Goal: Task Accomplishment & Management: Manage account settings

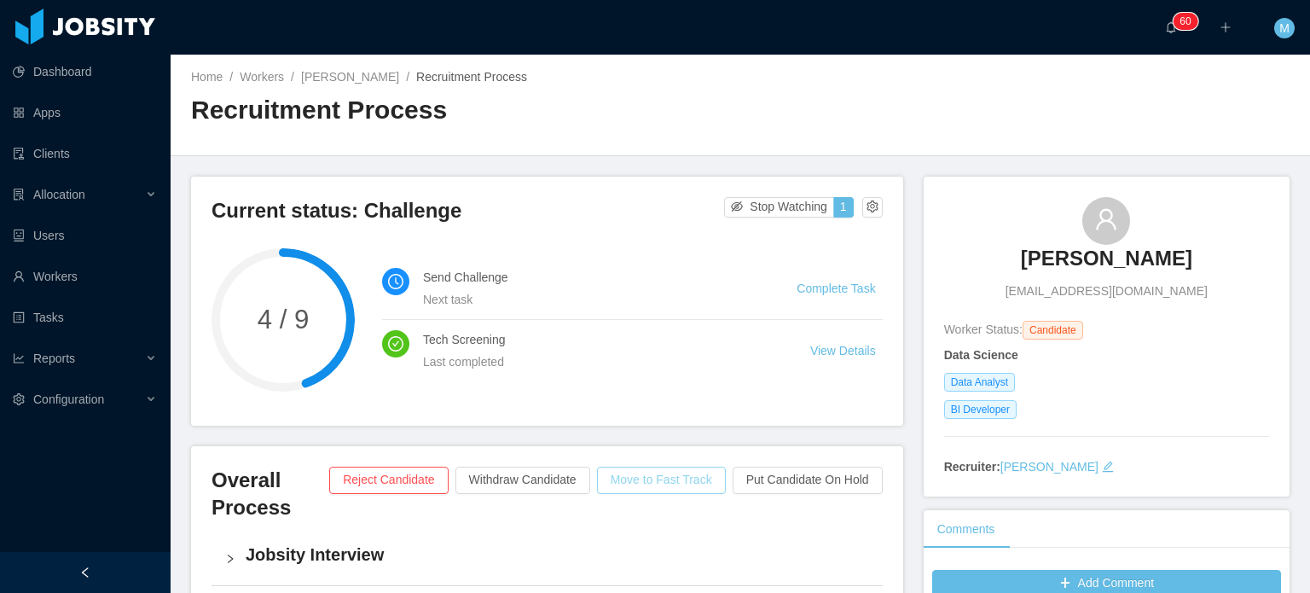
click at [670, 479] on button "Move to Fast Track" at bounding box center [661, 480] width 129 height 27
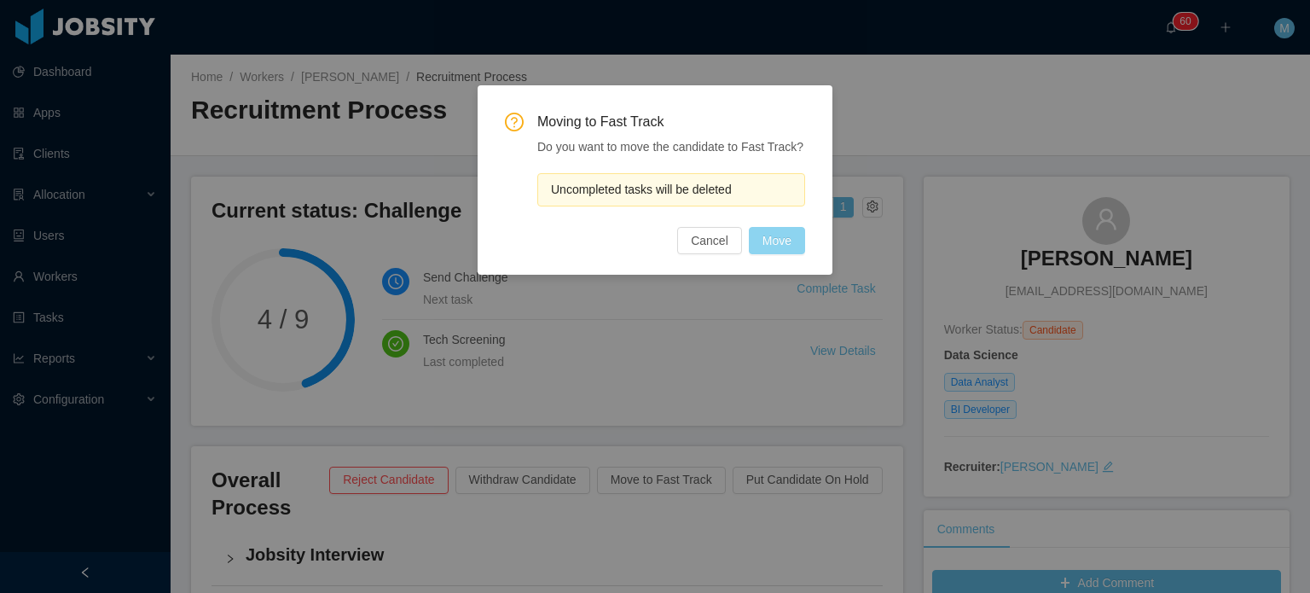
click at [798, 232] on button "Move" at bounding box center [777, 240] width 56 height 27
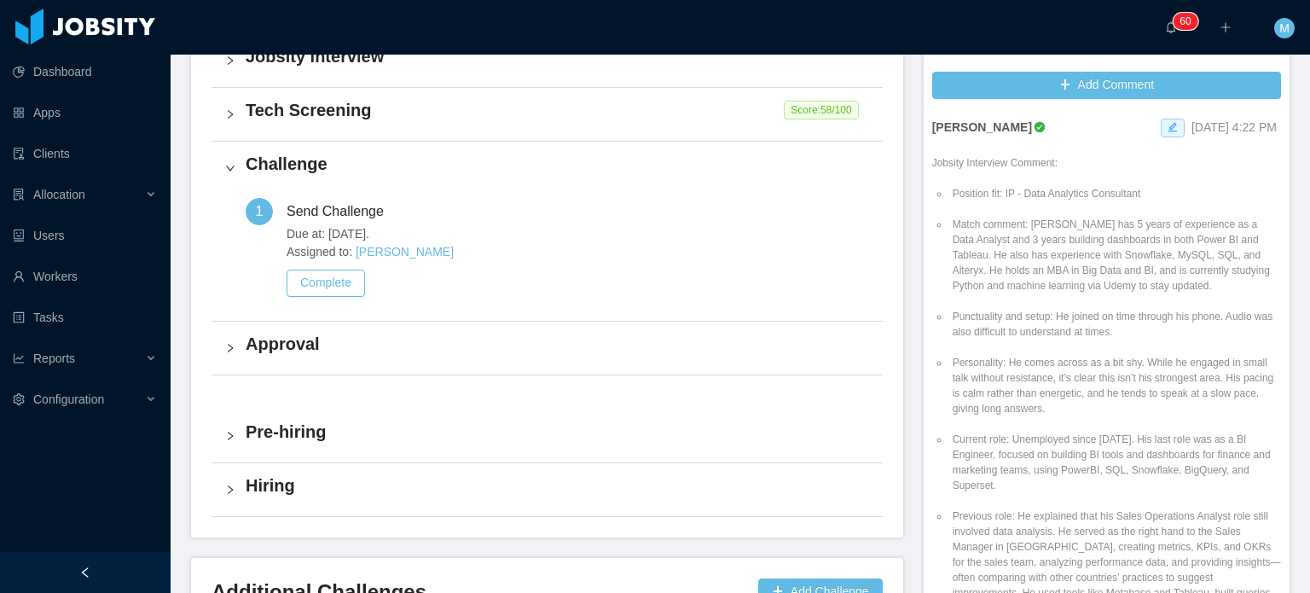
scroll to position [67, 0]
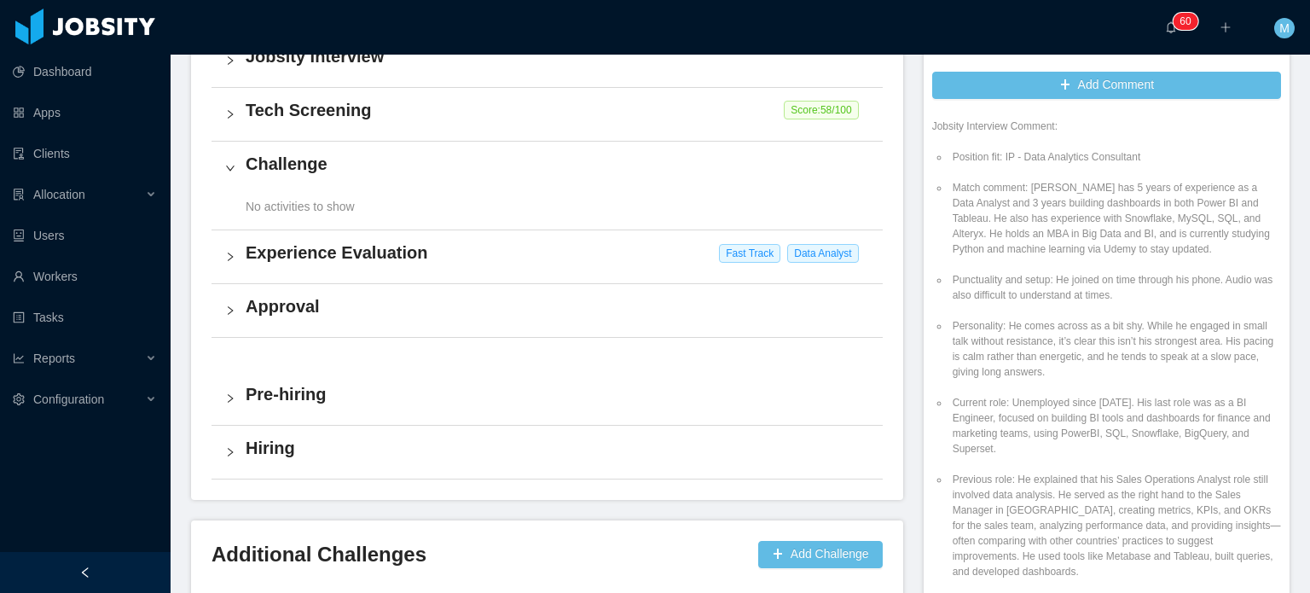
click at [1011, 354] on li "Personality: He comes across as a bit shy. While he engaged in small talk witho…" at bounding box center [1115, 348] width 332 height 61
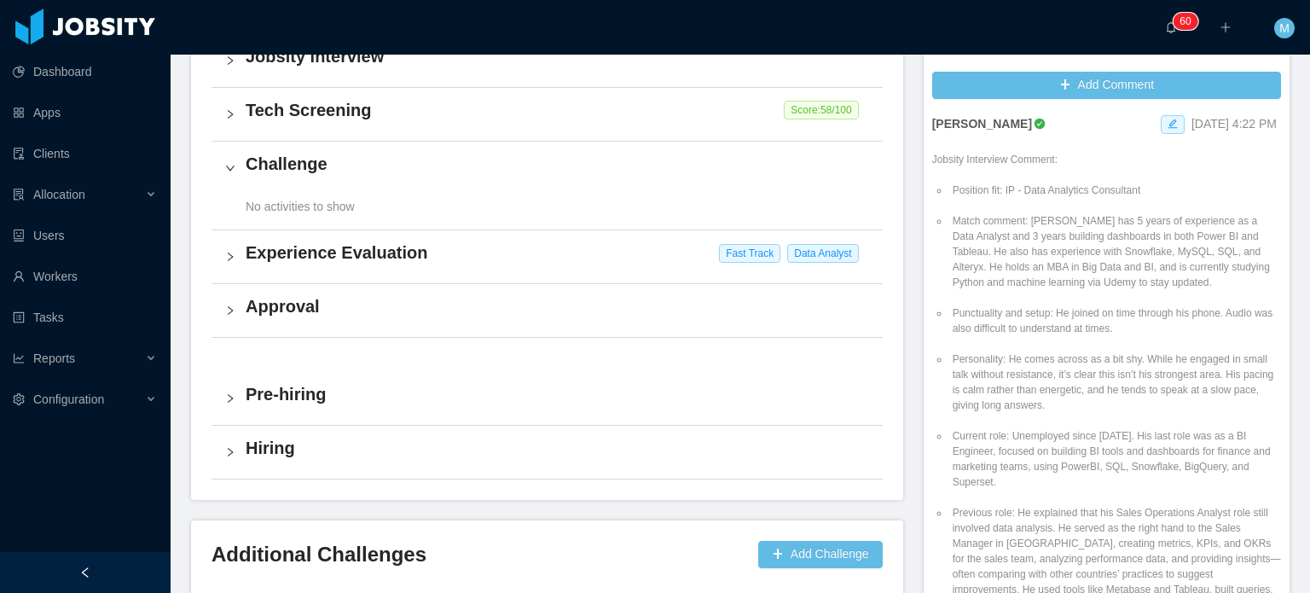
scroll to position [0, 0]
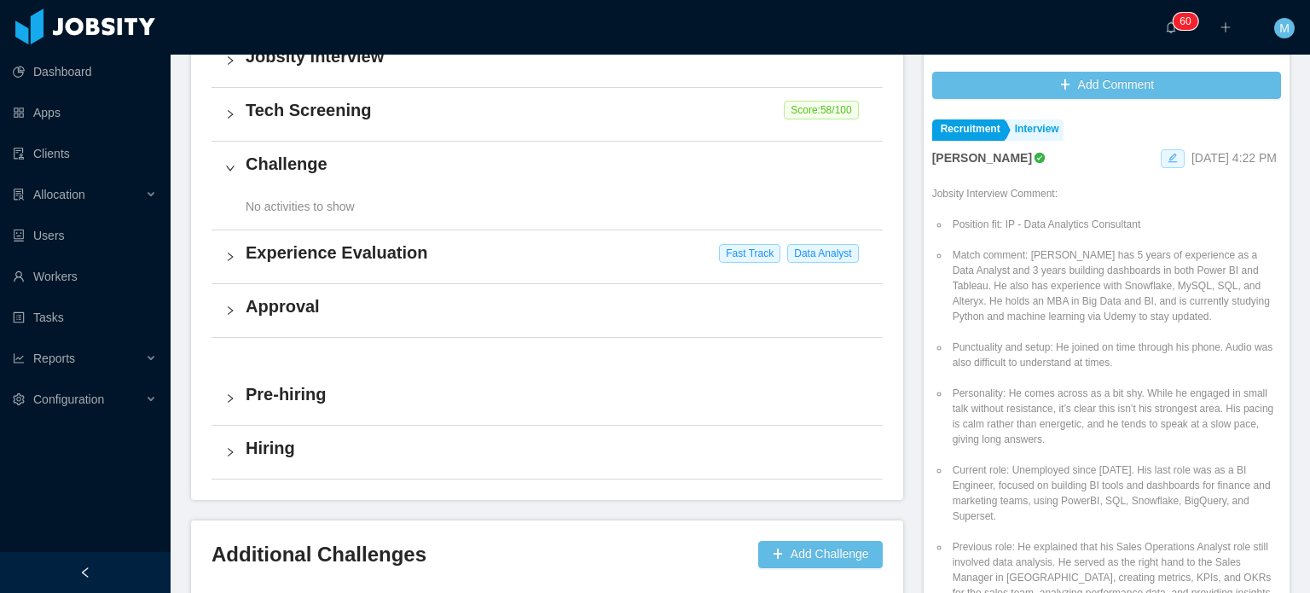
click at [1168, 161] on icon "icon: edit" at bounding box center [1173, 158] width 10 height 10
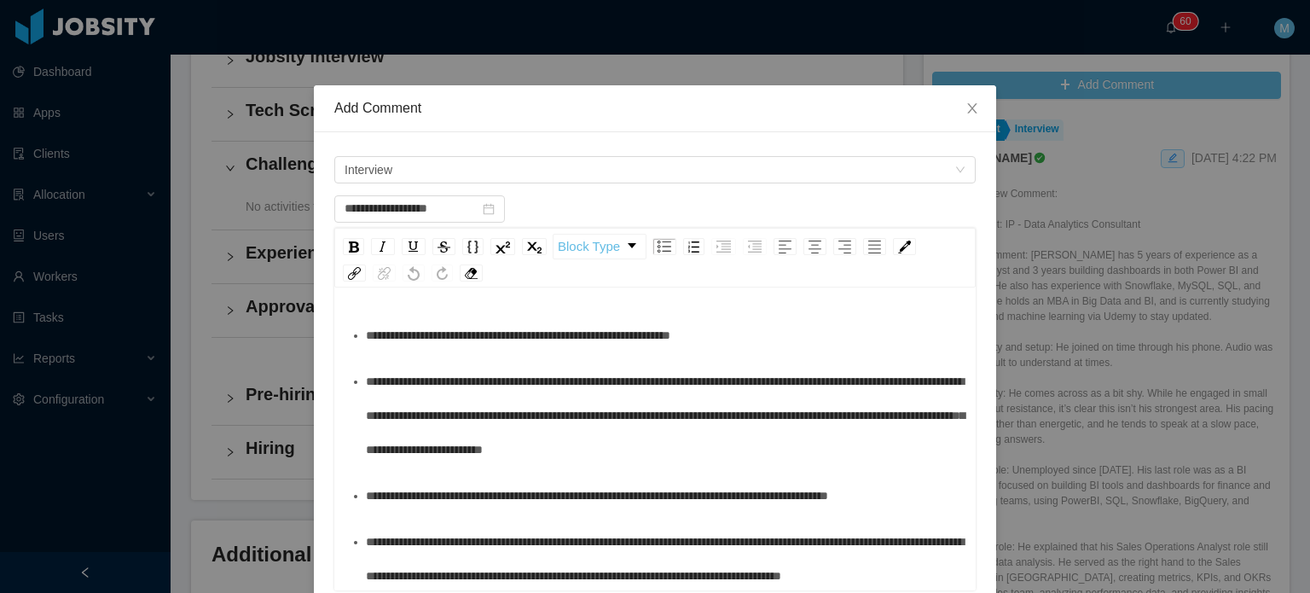
scroll to position [9, 0]
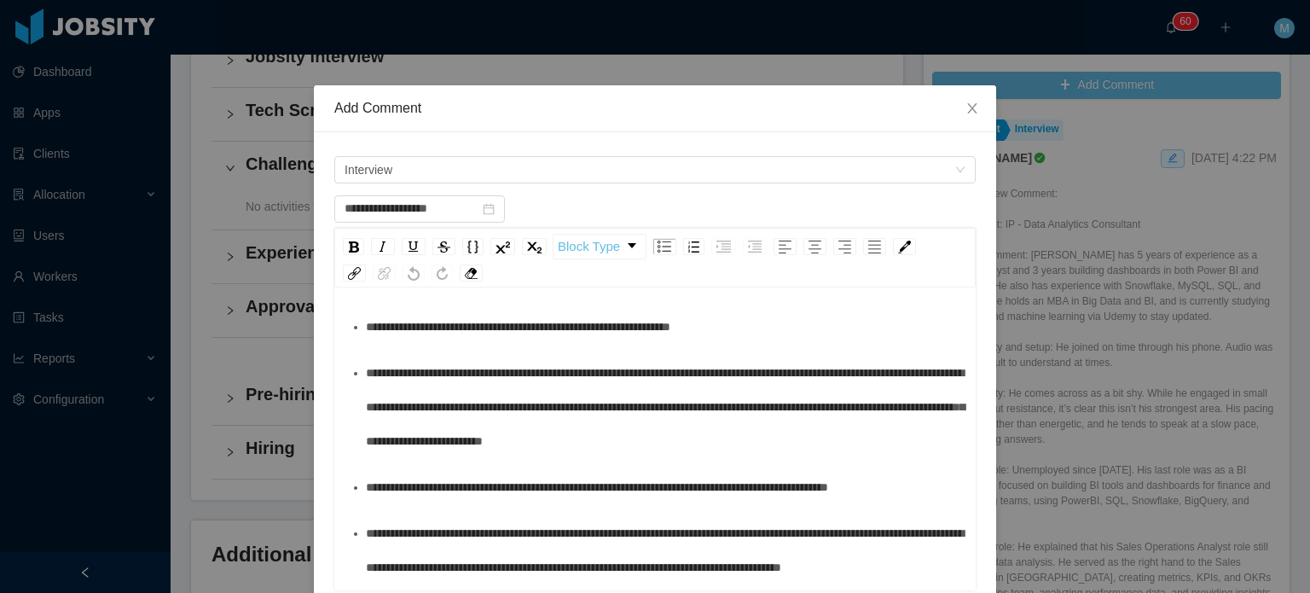
click at [905, 438] on div "**********" at bounding box center [664, 407] width 597 height 102
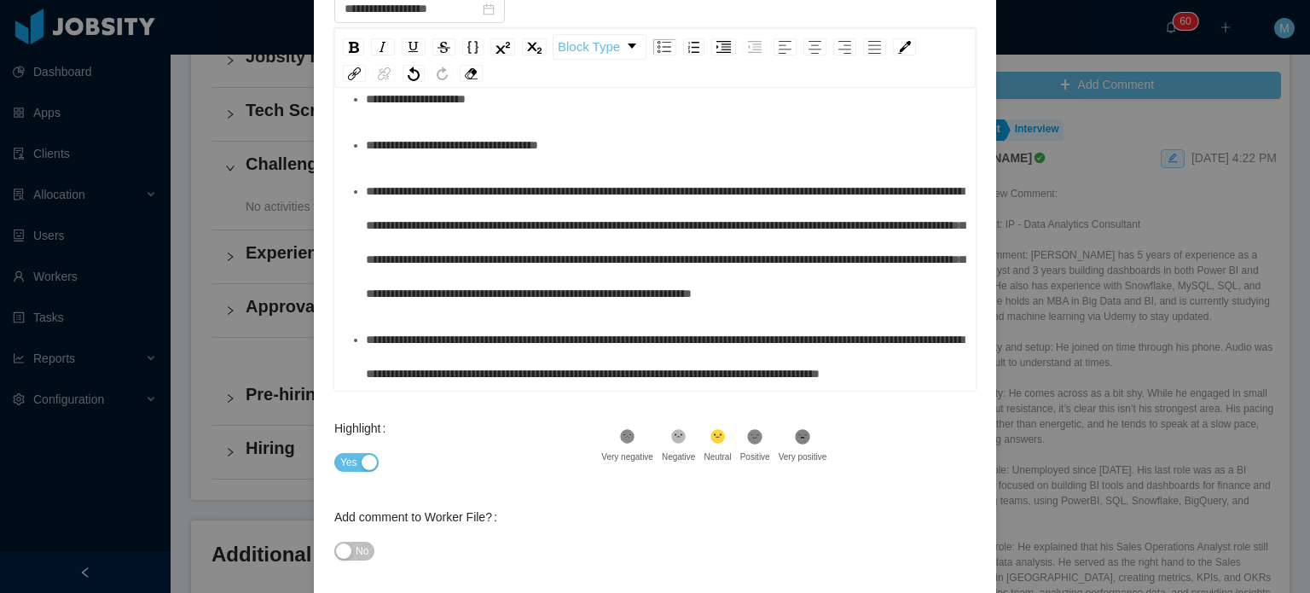
scroll to position [280, 0]
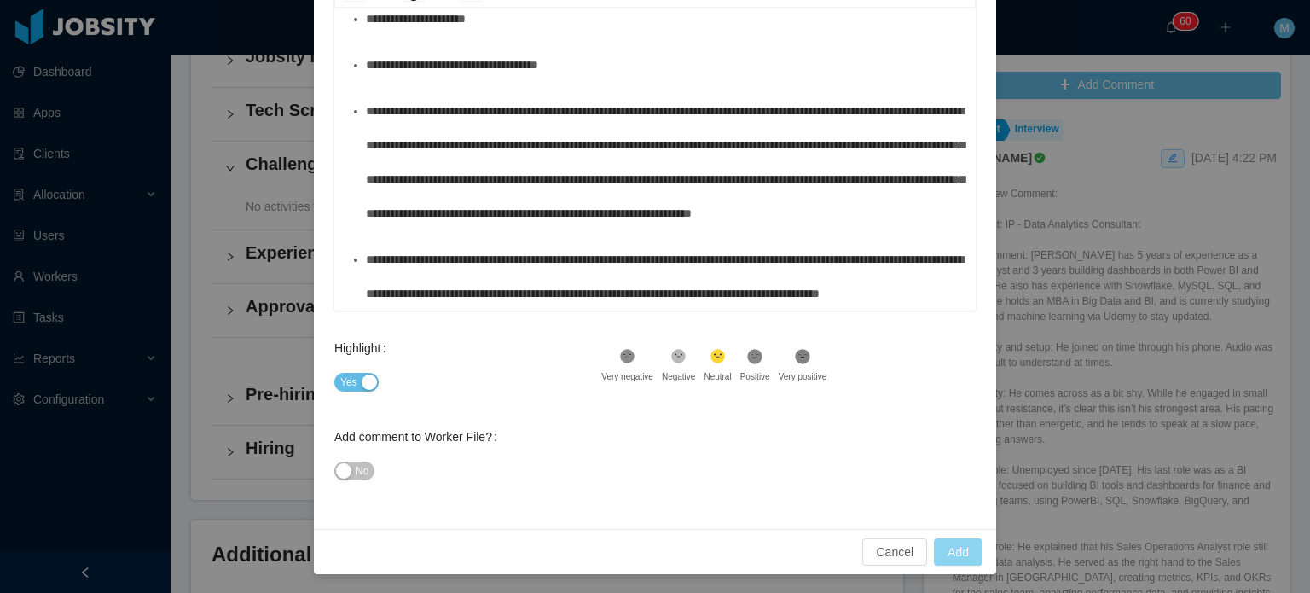
click at [964, 539] on button "Add" at bounding box center [958, 551] width 49 height 27
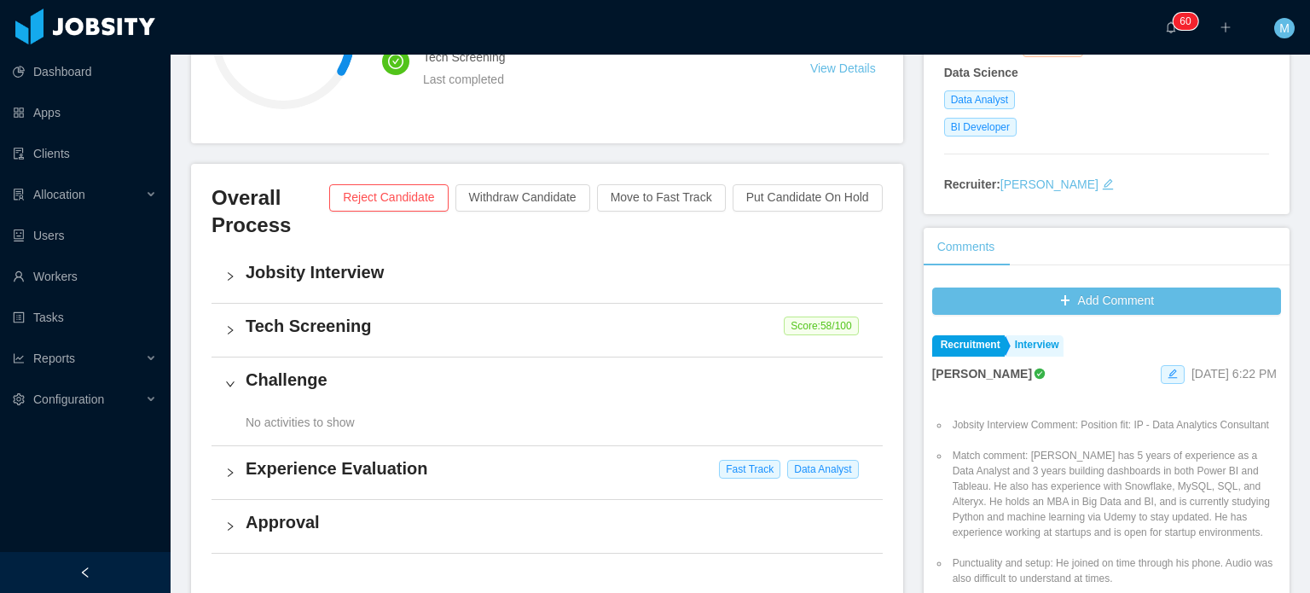
scroll to position [0, 0]
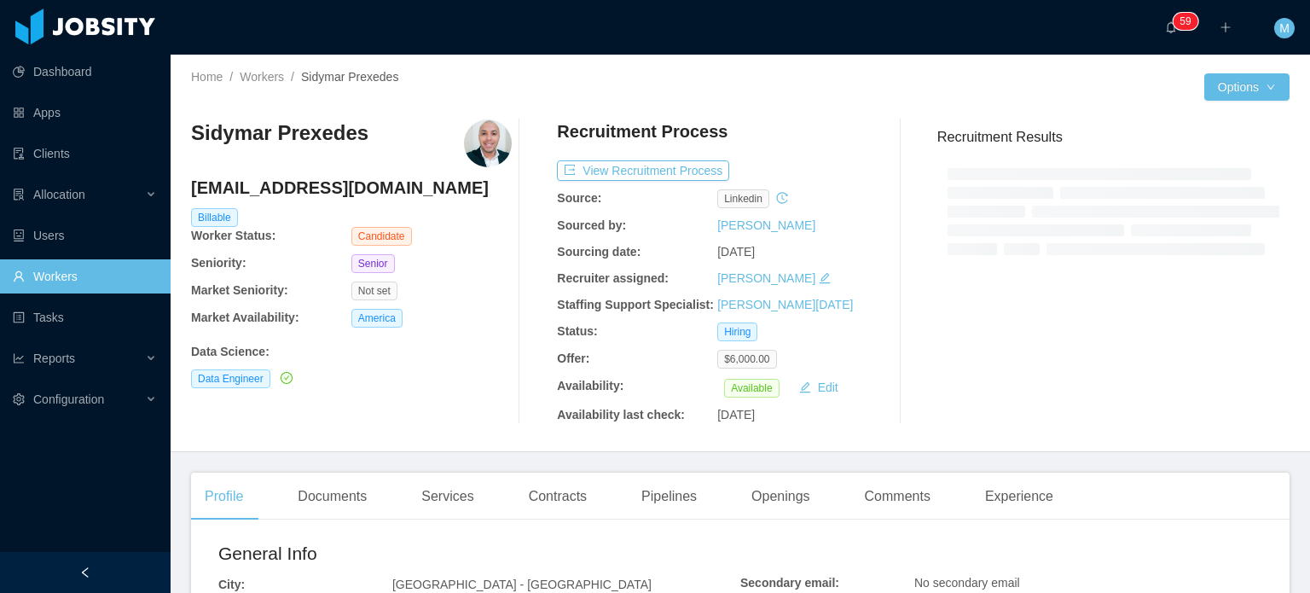
click at [1121, 409] on div "Recruitment Results" at bounding box center [1107, 271] width 366 height 305
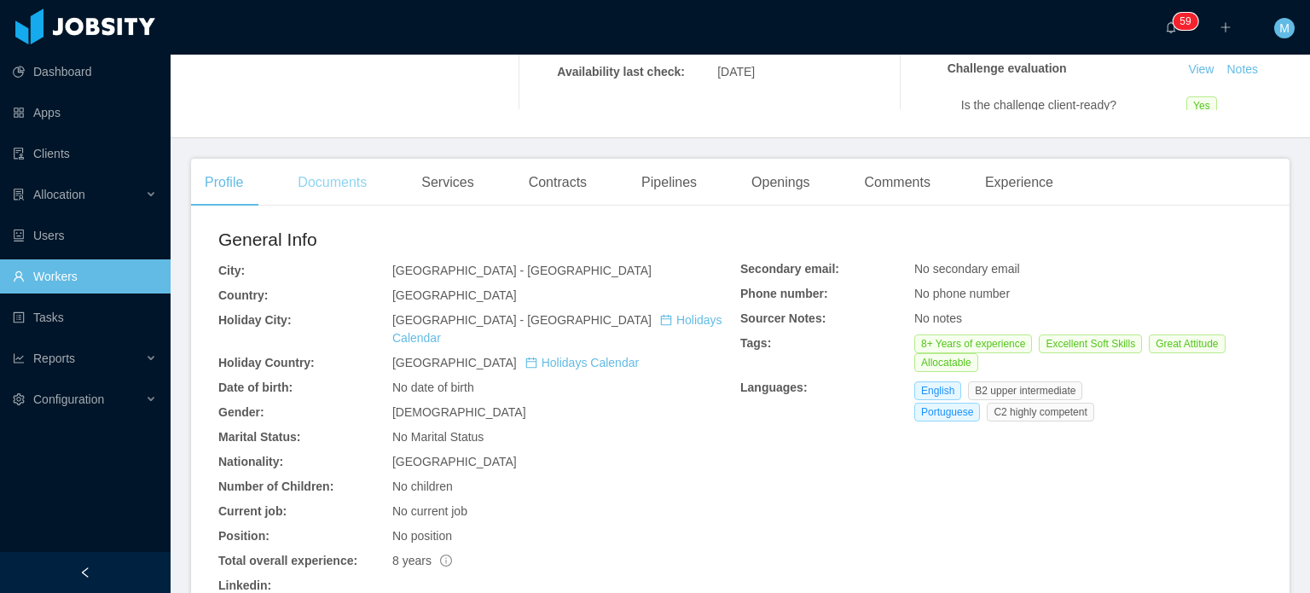
click at [356, 180] on div "Documents" at bounding box center [332, 183] width 96 height 48
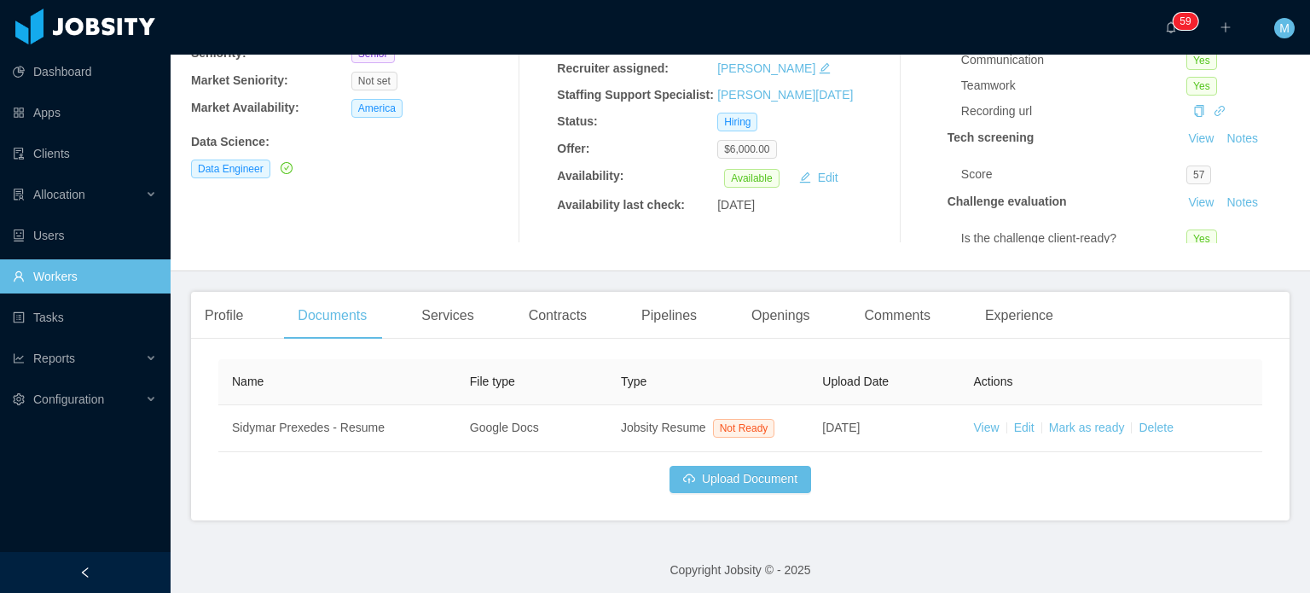
scroll to position [215, 0]
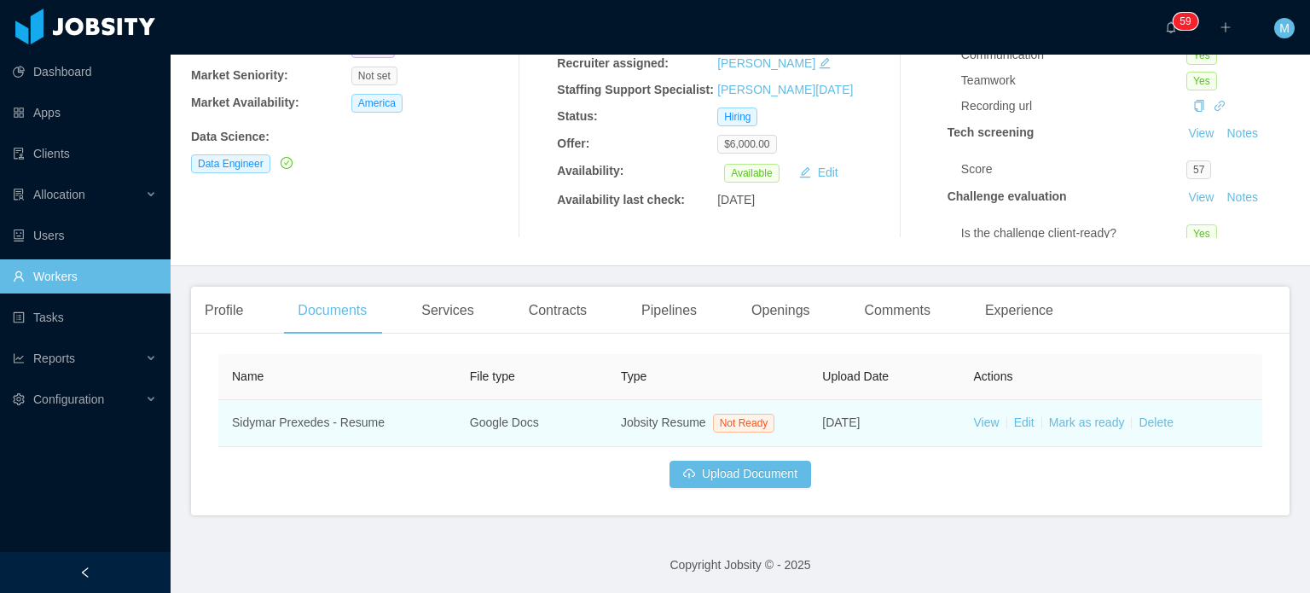
click at [960, 426] on td "View Edit Mark as ready Delete" at bounding box center [1111, 423] width 302 height 47
click at [974, 426] on link "View" at bounding box center [987, 422] width 26 height 14
